Goal: Information Seeking & Learning: Learn about a topic

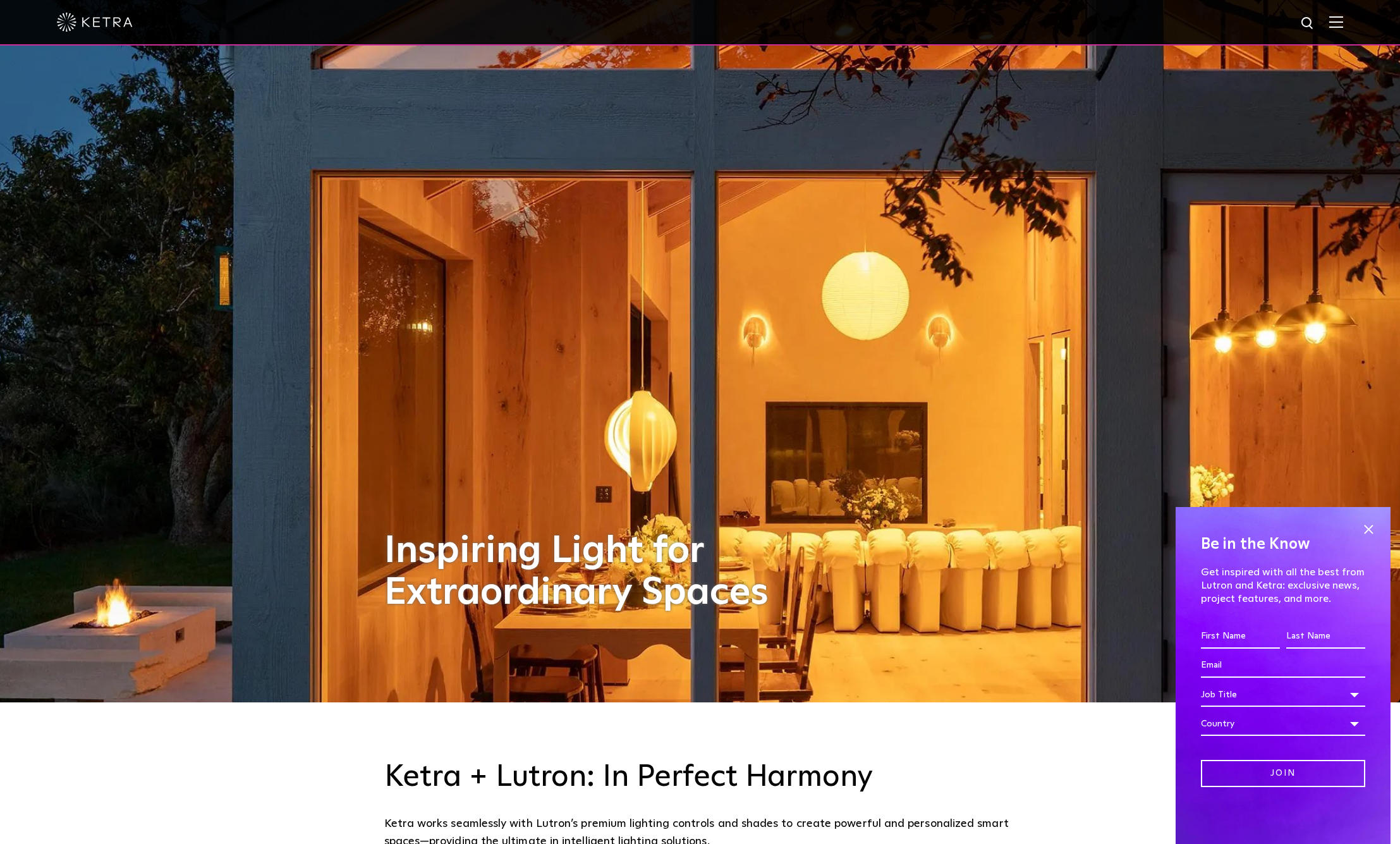
scroll to position [253, 0]
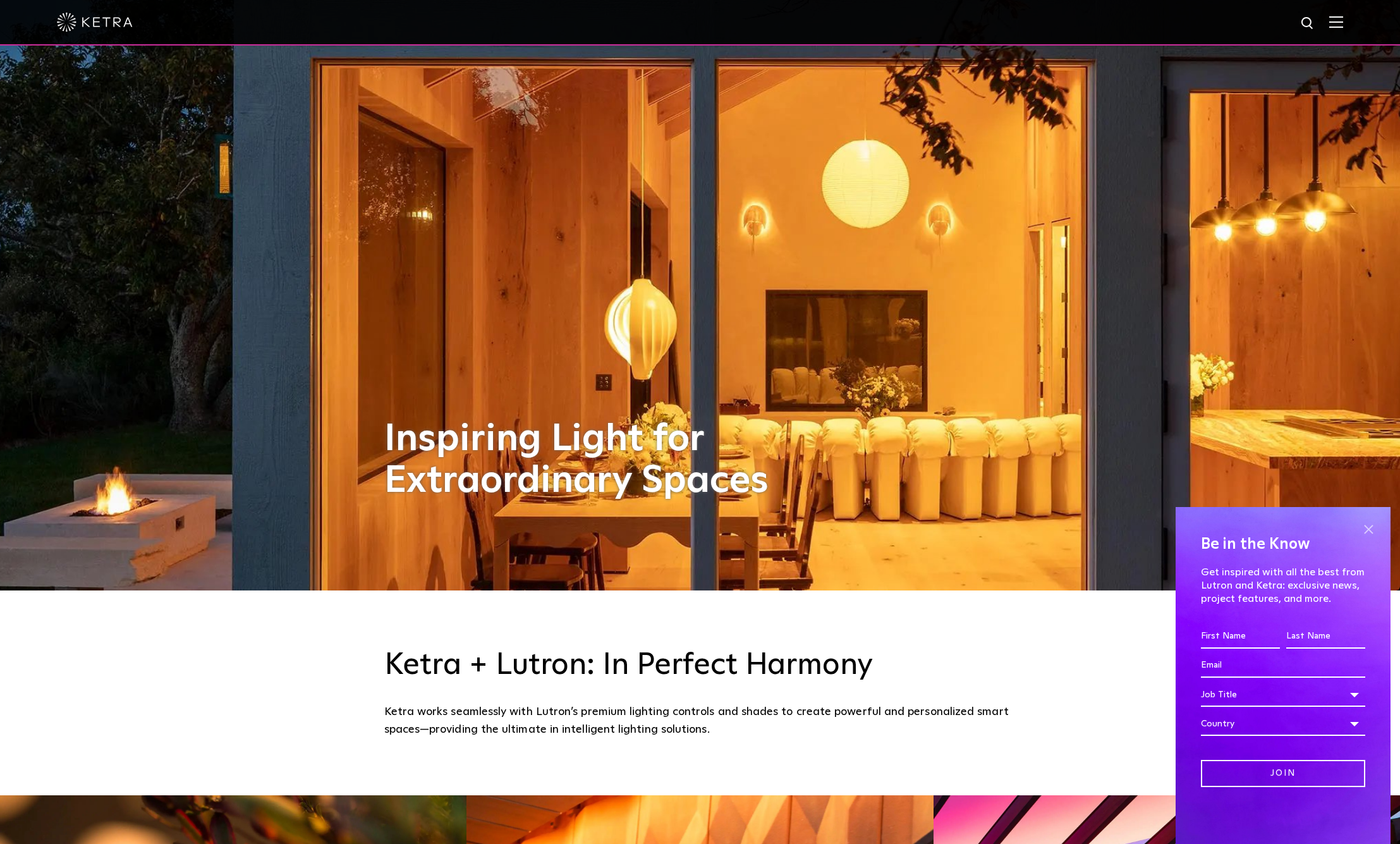
click at [1368, 532] on span at bounding box center [1368, 529] width 19 height 19
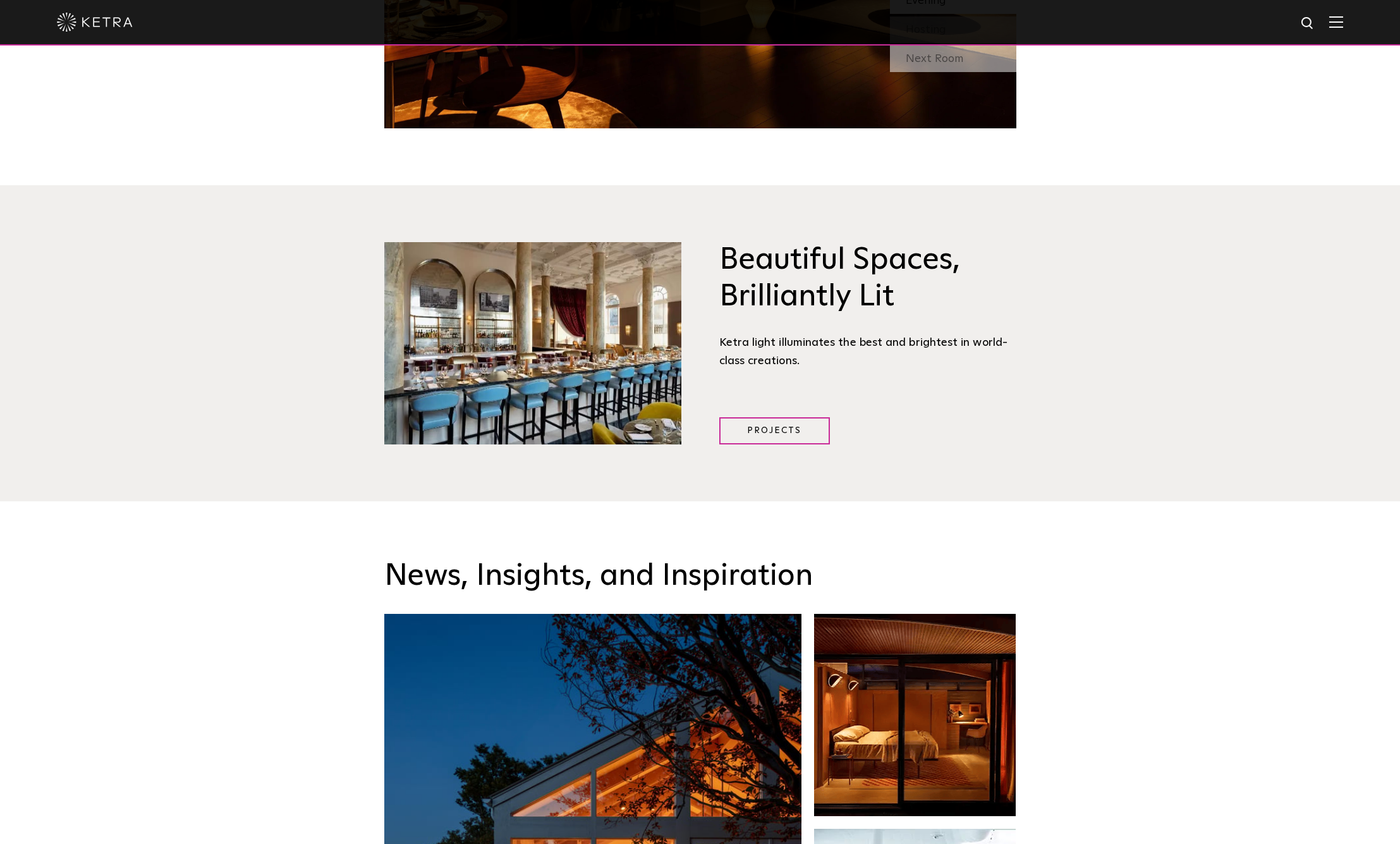
scroll to position [1760, 0]
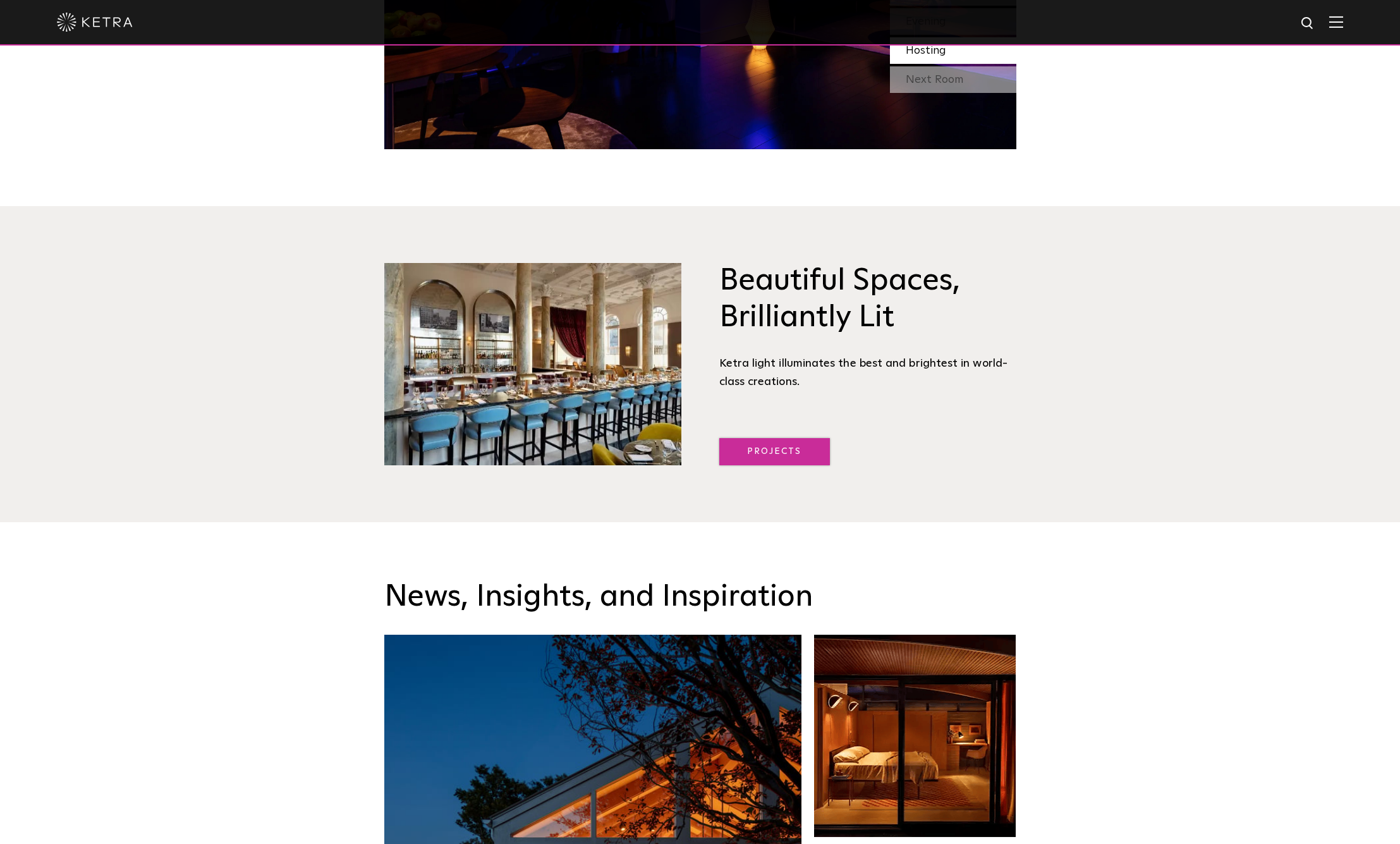
click at [779, 447] on link "Projects" at bounding box center [774, 452] width 110 height 27
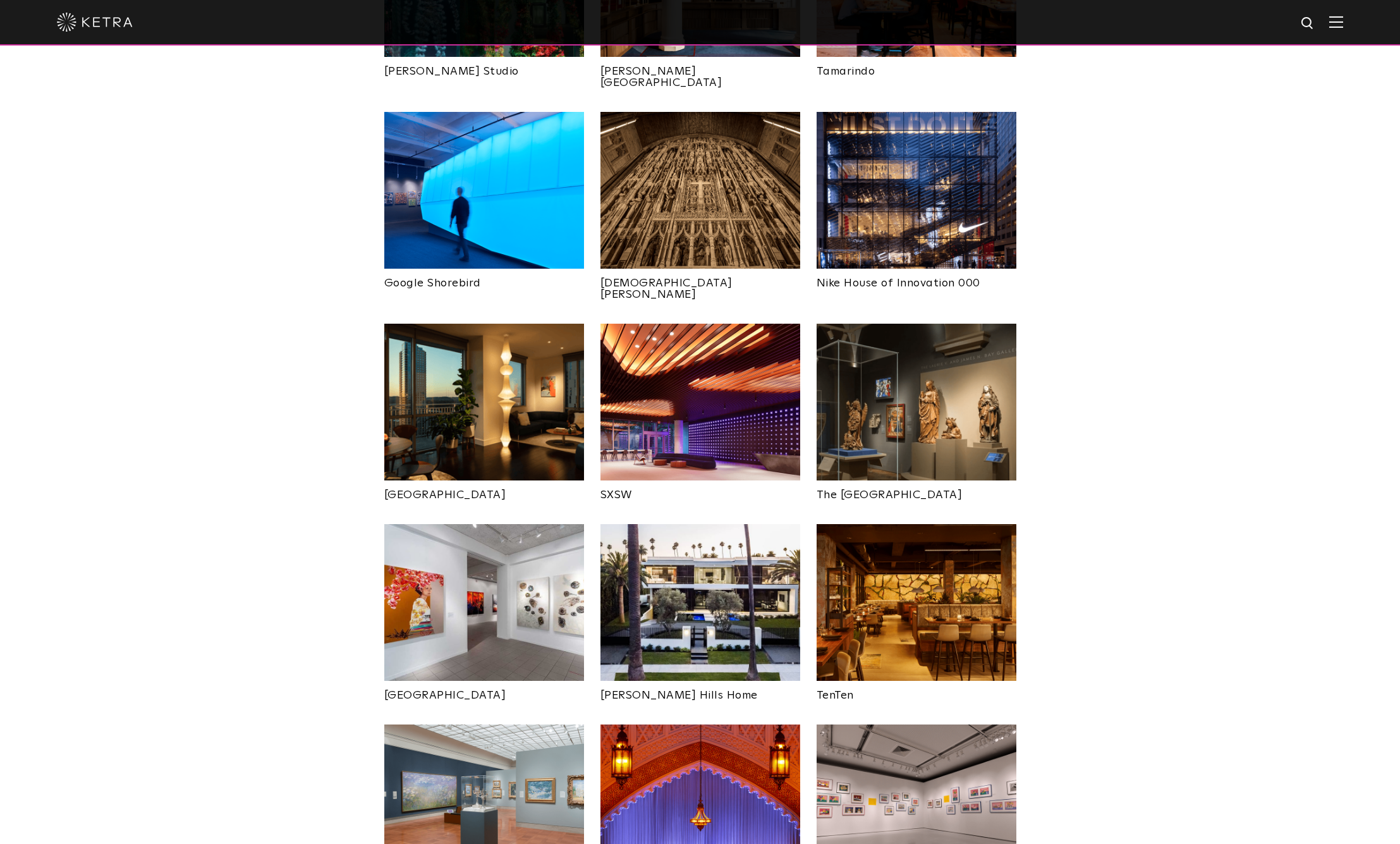
scroll to position [938, 0]
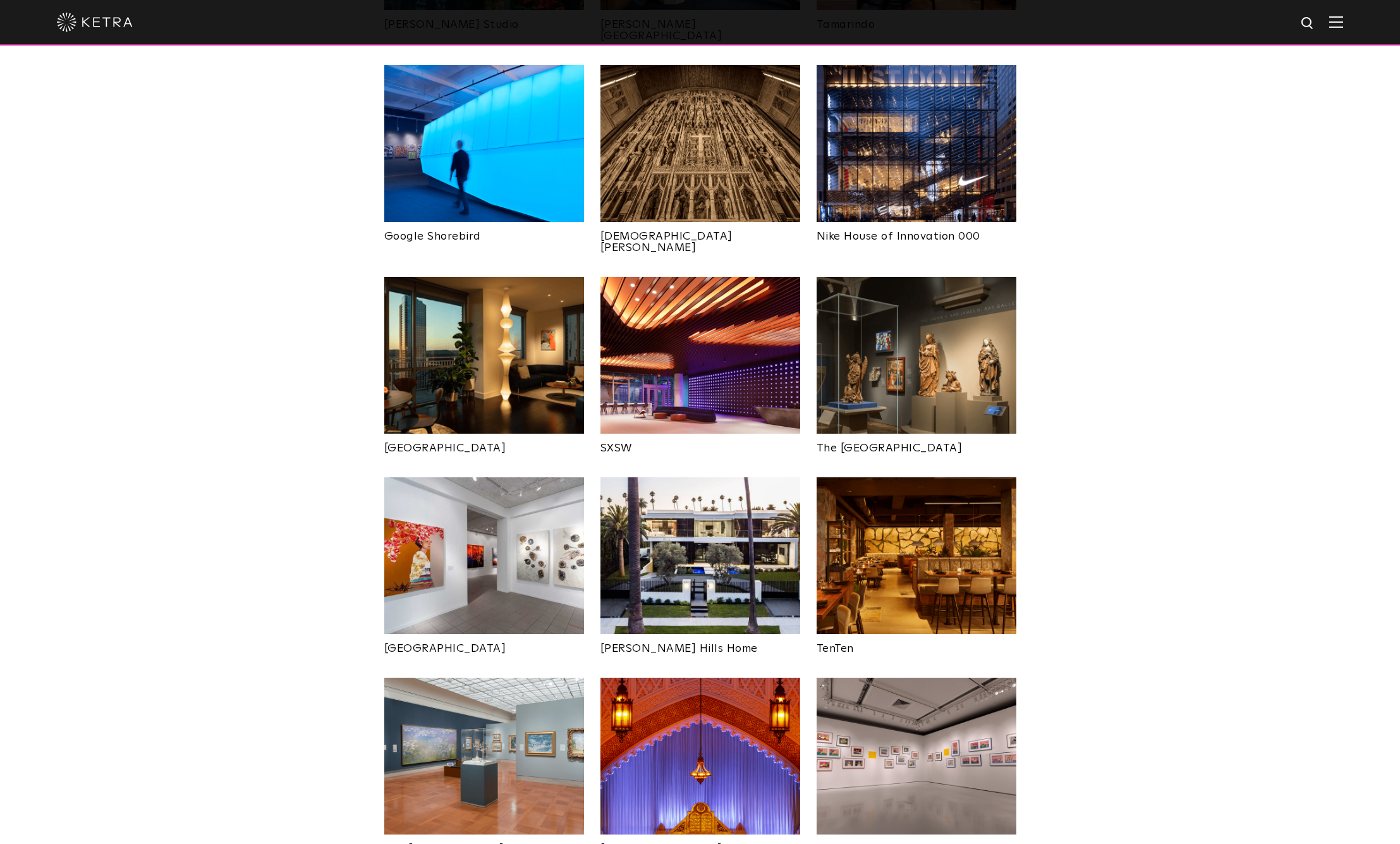
click at [1179, 512] on div "Explore Projects All All Home Office Dining Hospitality" at bounding box center [700, 817] width 1400 height 2647
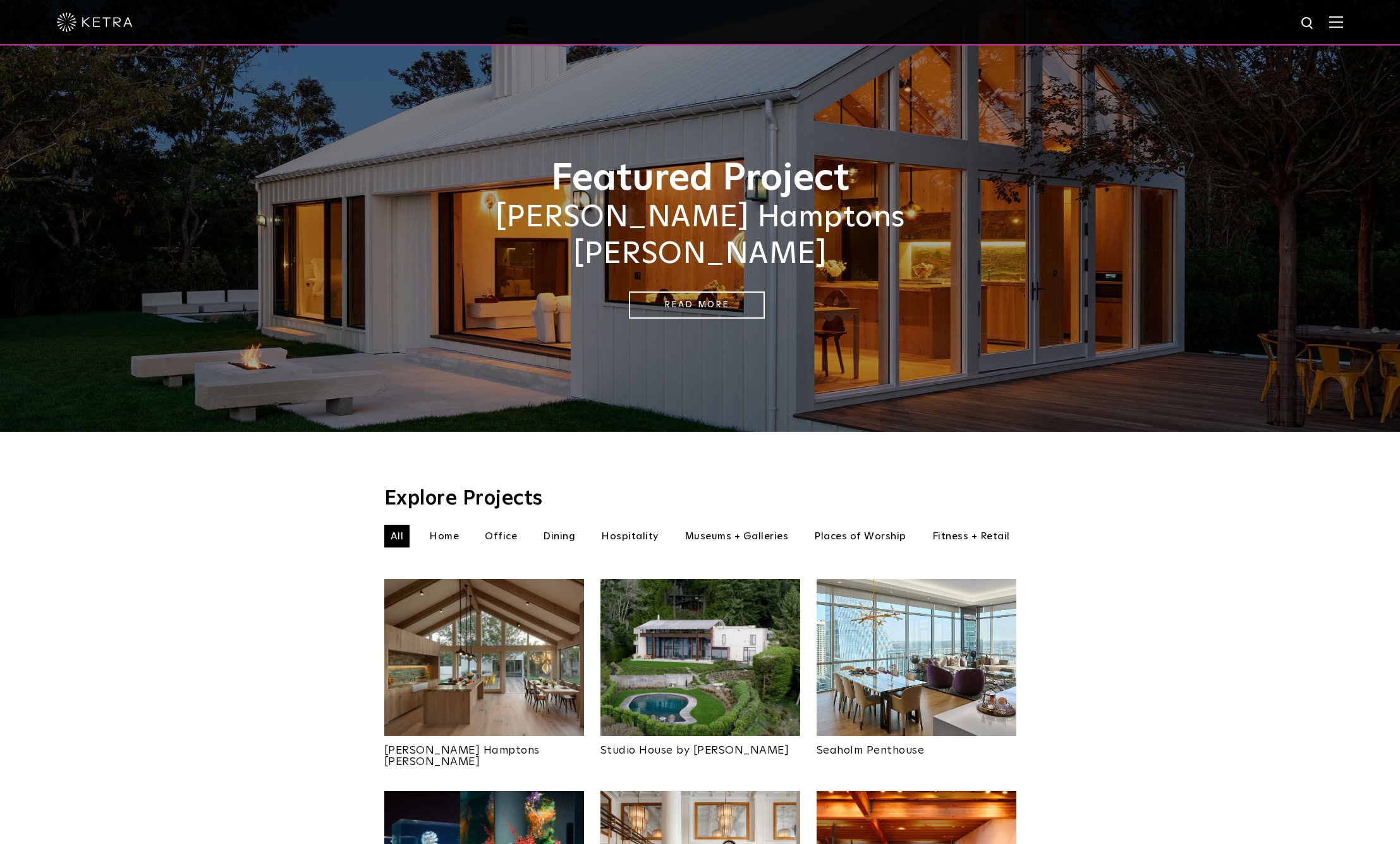
scroll to position [0, 0]
click at [459, 605] on img at bounding box center [484, 658] width 200 height 157
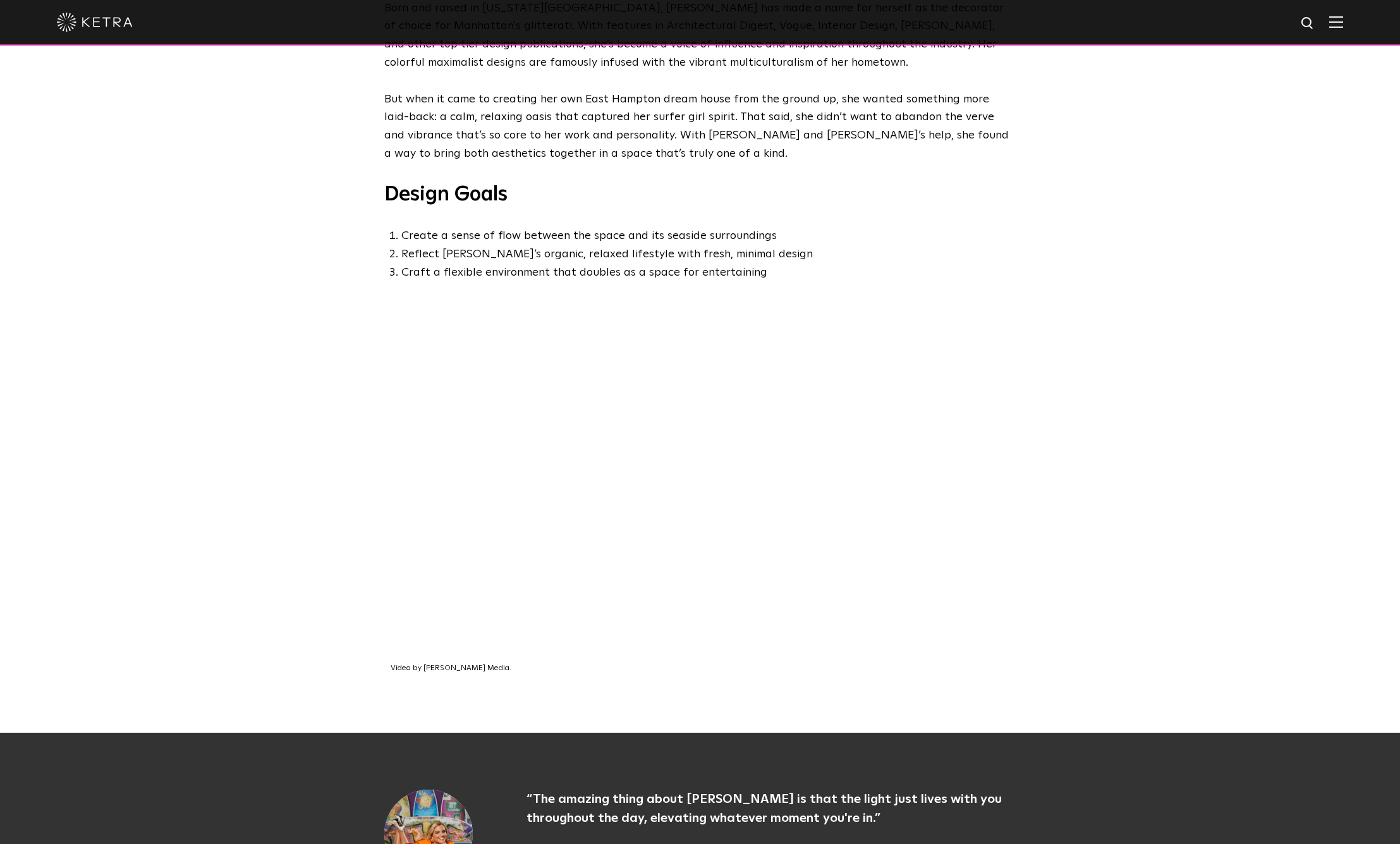
scroll to position [675, 0]
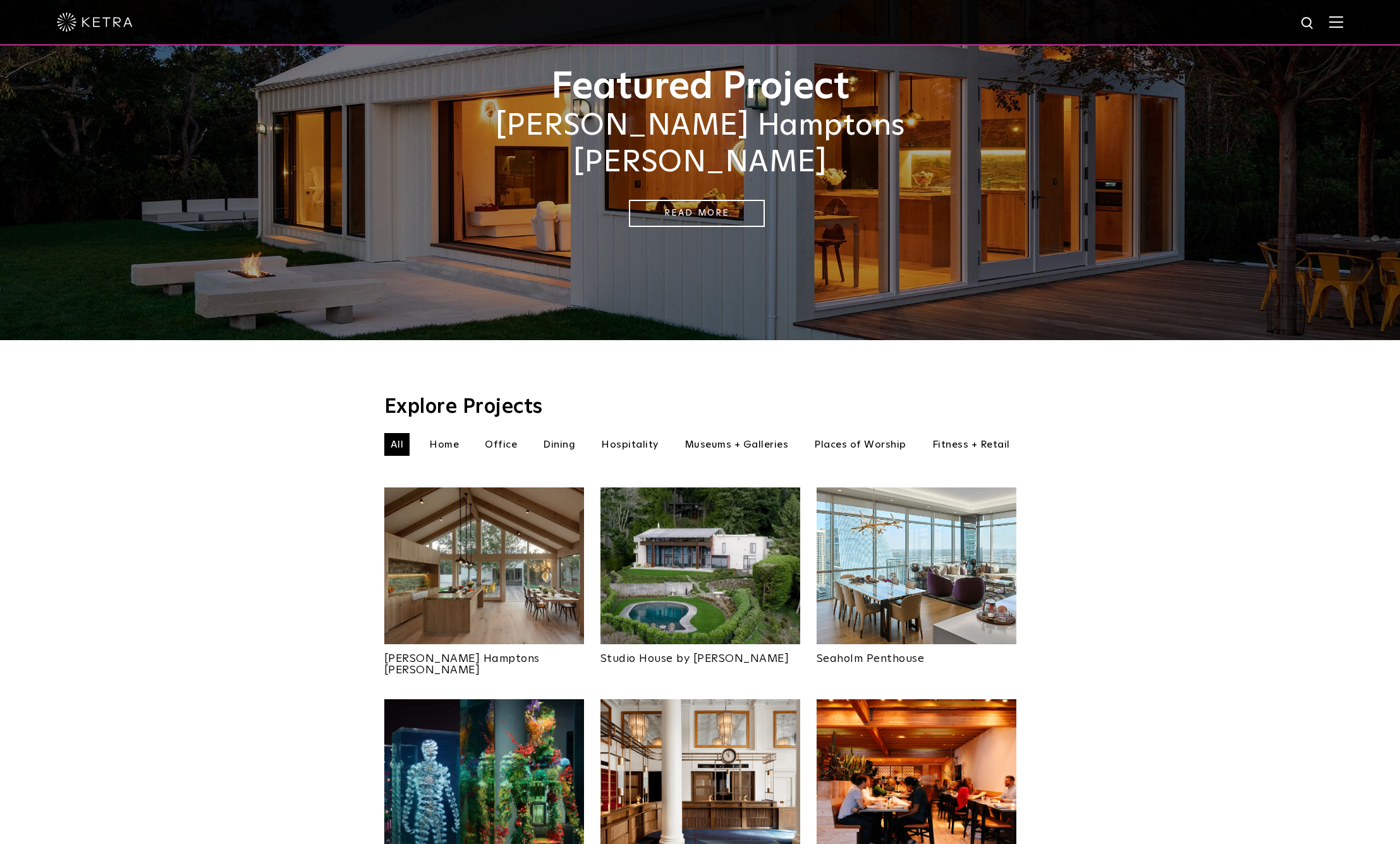
scroll to position [133, 0]
